Goal: Task Accomplishment & Management: Use online tool/utility

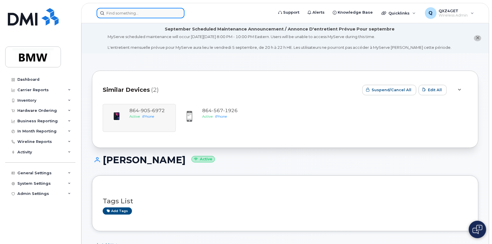
click at [112, 12] on input at bounding box center [141, 13] width 88 height 10
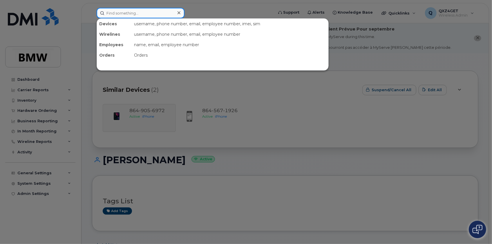
paste input "864) 279-2730"
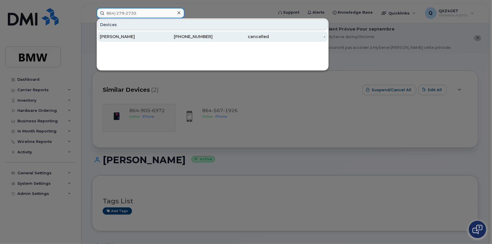
type input "864) 279-2730"
click at [108, 35] on div "[PERSON_NAME]" at bounding box center [128, 37] width 57 height 6
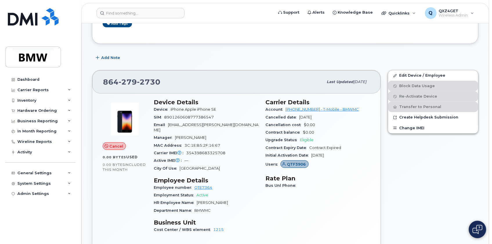
scroll to position [105, 0]
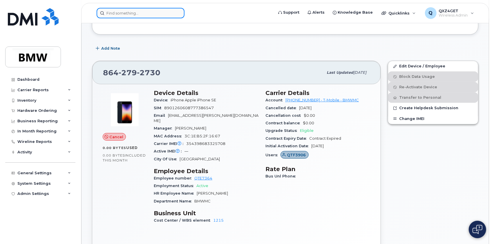
click at [125, 12] on input at bounding box center [141, 13] width 88 height 10
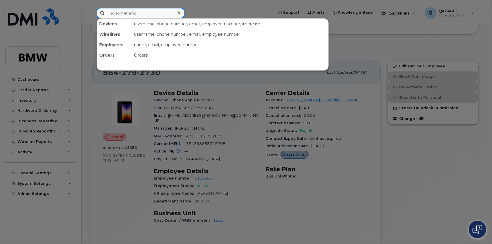
paste input "[PERSON_NAME][EMAIL_ADDRESS][PERSON_NAME][DOMAIN_NAME]"
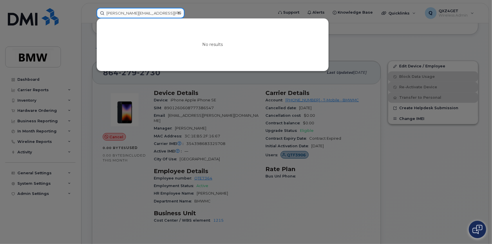
type input "[PERSON_NAME][EMAIL_ADDRESS][PERSON_NAME][DOMAIN_NAME]"
click at [145, 105] on div at bounding box center [246, 122] width 492 height 244
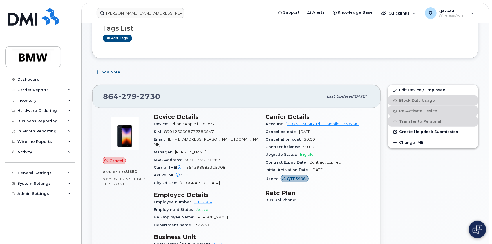
scroll to position [79, 0]
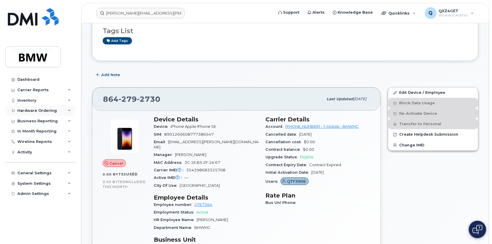
click at [35, 109] on div "Hardware Ordering" at bounding box center [36, 110] width 39 height 5
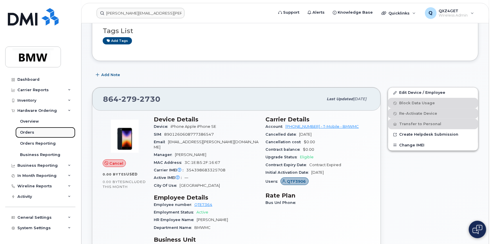
click at [29, 133] on div "Orders" at bounding box center [27, 132] width 14 height 5
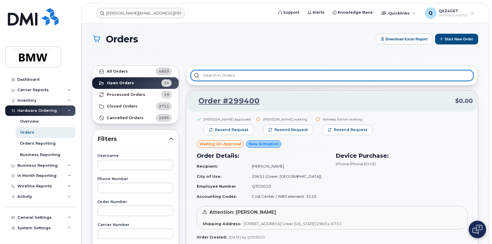
click at [217, 73] on input "text" at bounding box center [332, 75] width 283 height 10
paste input "771682611"
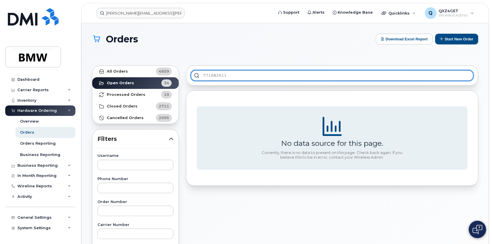
type input "771682611"
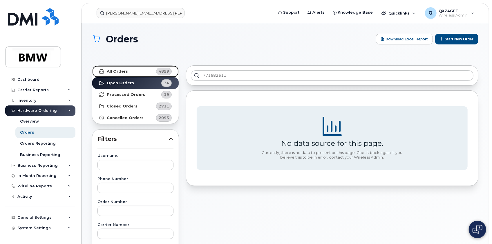
click at [123, 73] on strong "All Orders" at bounding box center [117, 71] width 21 height 5
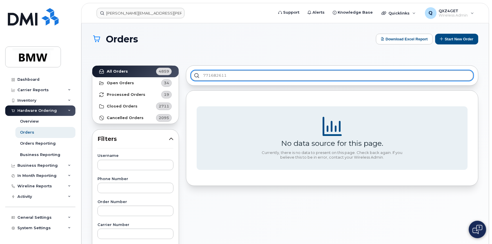
drag, startPoint x: 230, startPoint y: 76, endPoint x: 179, endPoint y: 74, distance: 50.5
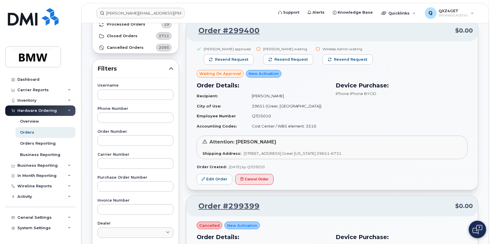
scroll to position [79, 0]
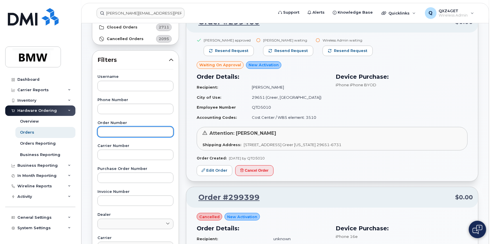
click at [109, 133] on input "text" at bounding box center [136, 132] width 76 height 10
paste input "771682611"
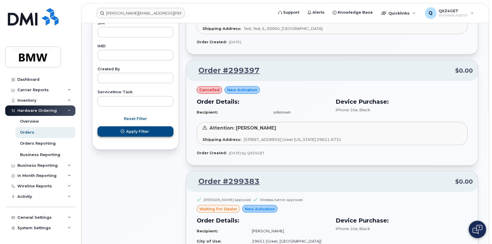
type input "771682611"
click at [150, 133] on button "Apply Filter" at bounding box center [136, 131] width 76 height 10
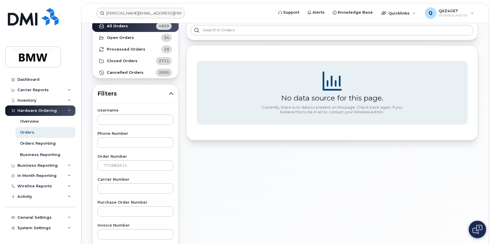
scroll to position [53, 0]
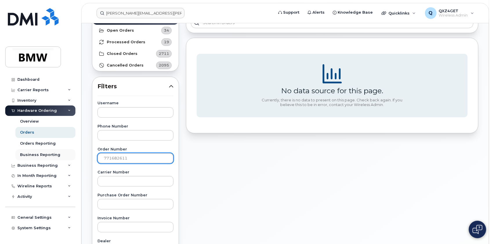
drag, startPoint x: 138, startPoint y: 154, endPoint x: 31, endPoint y: 159, distance: 106.4
click at [82, 159] on div "[PERSON_NAME][EMAIL_ADDRESS][PERSON_NAME][DOMAIN_NAME] Support Alerts Knowledge…" at bounding box center [286, 198] width 408 height 454
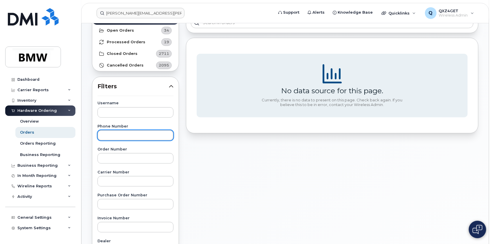
click at [112, 133] on input "text" at bounding box center [136, 135] width 76 height 10
paste input "[PHONE_NUMBER]"
click at [116, 134] on input "[PHONE_NUMBER]" at bounding box center [136, 135] width 76 height 10
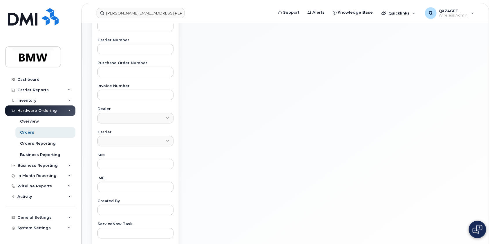
scroll to position [251, 0]
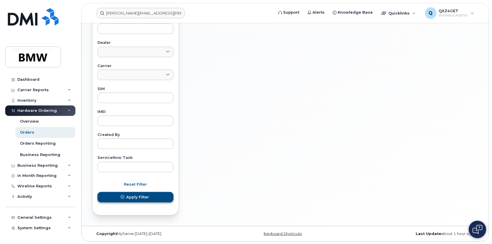
type input "8647055634"
click at [141, 197] on span "Apply Filter" at bounding box center [137, 197] width 23 height 6
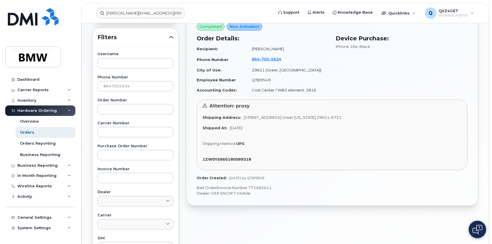
scroll to position [93, 0]
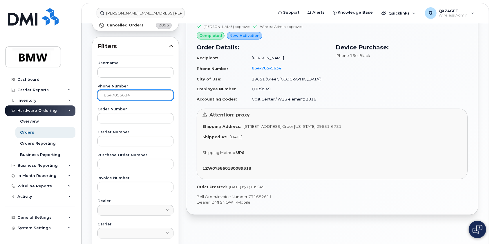
click at [130, 94] on input "8647055634" at bounding box center [136, 95] width 76 height 10
drag, startPoint x: 133, startPoint y: 93, endPoint x: 62, endPoint y: 94, distance: 71.1
click at [82, 94] on div "[PERSON_NAME][EMAIL_ADDRESS][PERSON_NAME][DOMAIN_NAME] Support Alerts Knowledge…" at bounding box center [286, 158] width 408 height 454
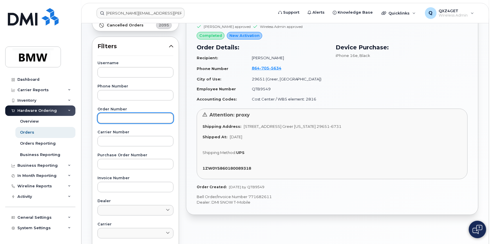
click at [127, 117] on input "text" at bounding box center [136, 118] width 76 height 10
type input "298038"
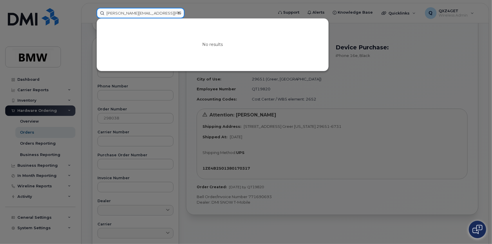
click at [134, 12] on input "[PERSON_NAME][EMAIL_ADDRESS][PERSON_NAME][DOMAIN_NAME]" at bounding box center [141, 13] width 88 height 10
click at [177, 13] on div at bounding box center [179, 13] width 8 height 8
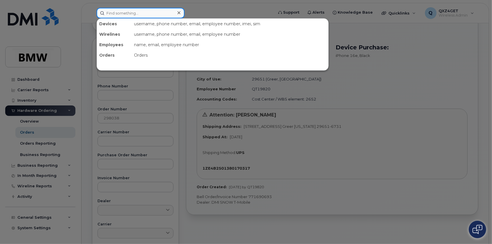
click at [144, 12] on input at bounding box center [141, 13] width 88 height 10
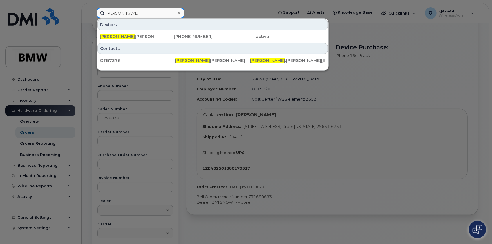
type input "[PERSON_NAME]"
click at [343, 98] on div at bounding box center [246, 122] width 492 height 244
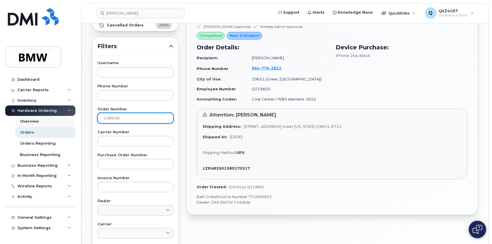
drag, startPoint x: 129, startPoint y: 119, endPoint x: 66, endPoint y: 119, distance: 63.3
click at [82, 119] on div "[PERSON_NAME] Support Alerts Knowledge Base Quicklinks Suspend / Cancel Device …" at bounding box center [286, 158] width 408 height 454
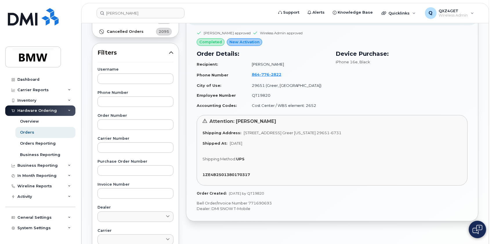
drag, startPoint x: 291, startPoint y: 120, endPoint x: 290, endPoint y: 124, distance: 3.6
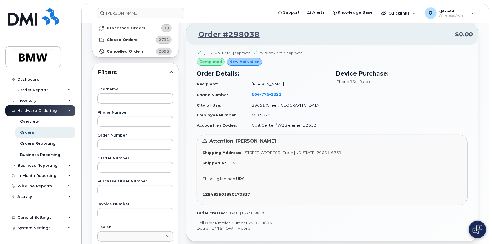
scroll to position [66, 0]
drag, startPoint x: 290, startPoint y: 124, endPoint x: 428, endPoint y: 115, distance: 138.5
click at [428, 115] on div "Device Purchase: iPhone 16e , Black" at bounding box center [401, 100] width 139 height 68
